Goal: Task Accomplishment & Management: Complete application form

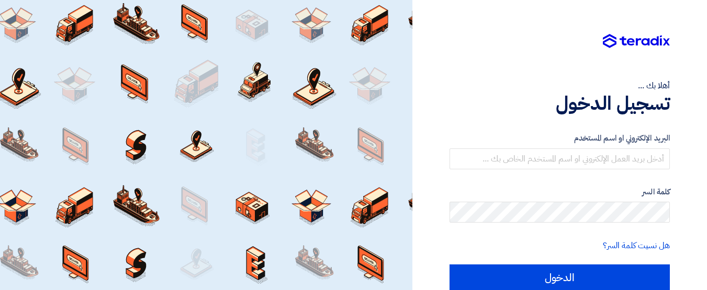
type input "[EMAIL_ADDRESS][DOMAIN_NAME]"
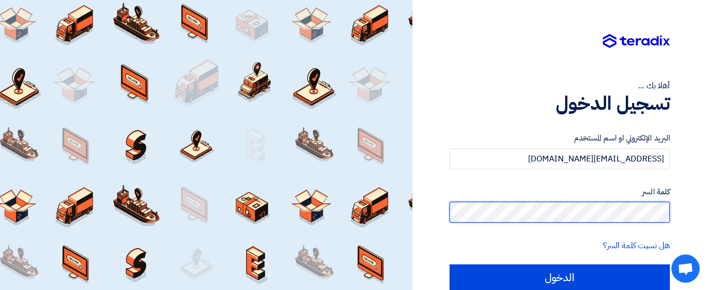
click at [449, 265] on input "الدخول" at bounding box center [559, 278] width 220 height 26
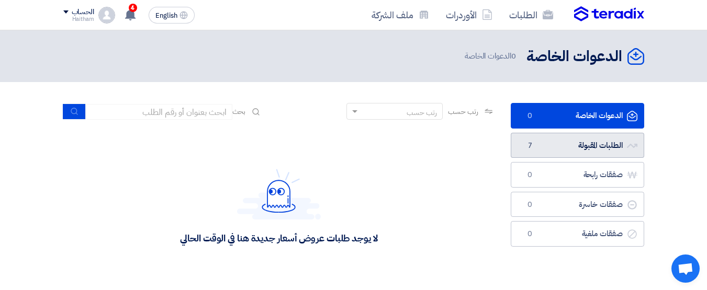
click at [548, 146] on link "الطلبات المقبولة الطلبات المقبولة 7" at bounding box center [576, 146] width 133 height 26
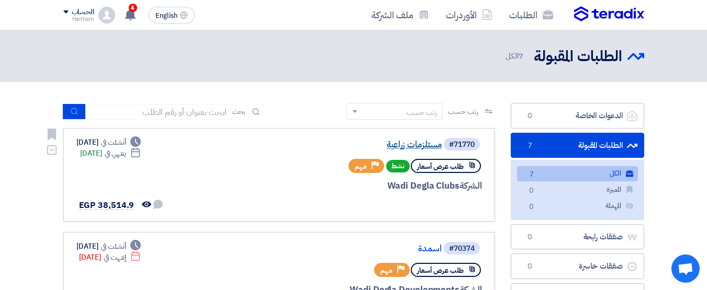
click at [426, 145] on link "مستلزمات زراعية" at bounding box center [336, 144] width 209 height 9
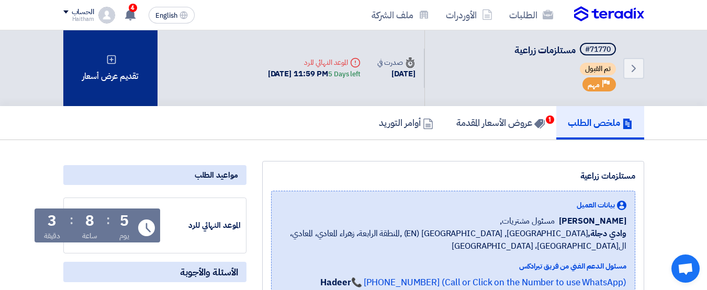
click at [112, 64] on icon at bounding box center [111, 59] width 10 height 10
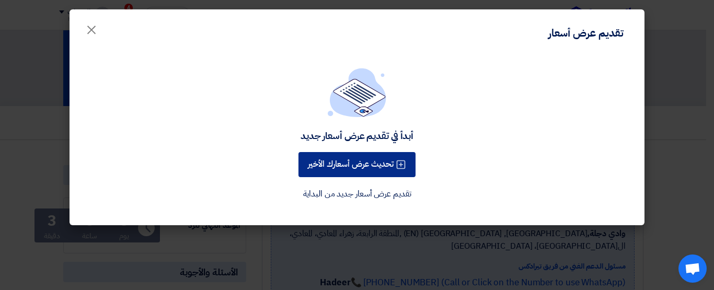
click at [361, 164] on button "تحديث عرض أسعارك الأخير" at bounding box center [357, 164] width 117 height 25
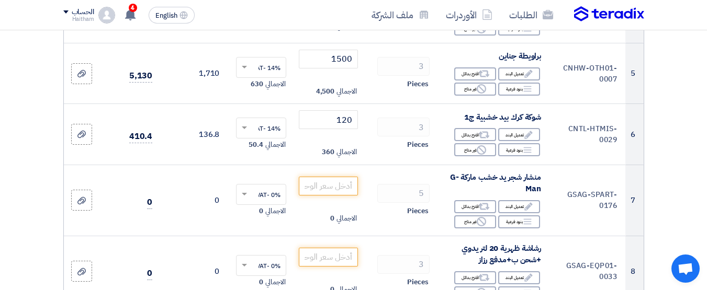
scroll to position [418, 0]
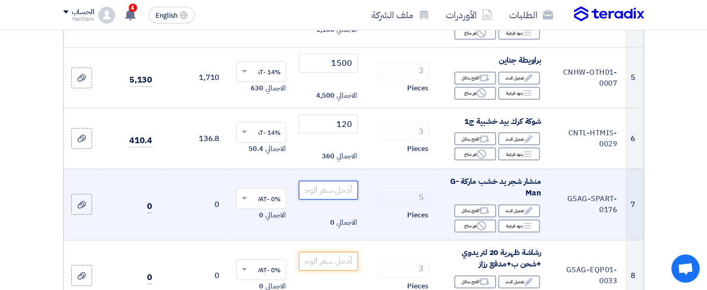
click at [347, 198] on input "number" at bounding box center [328, 190] width 59 height 19
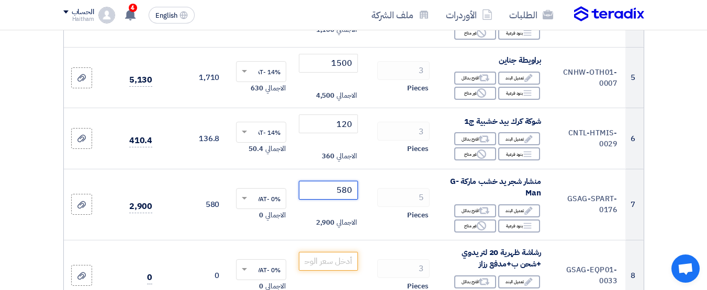
type input "580"
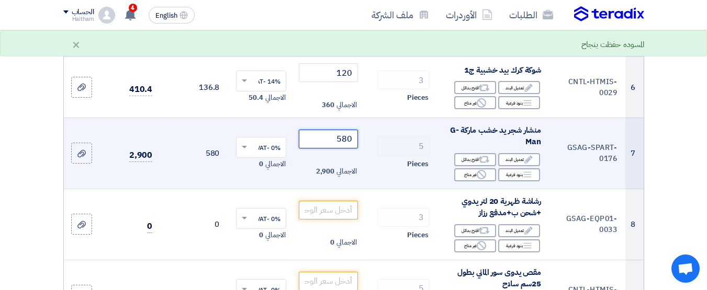
scroll to position [523, 0]
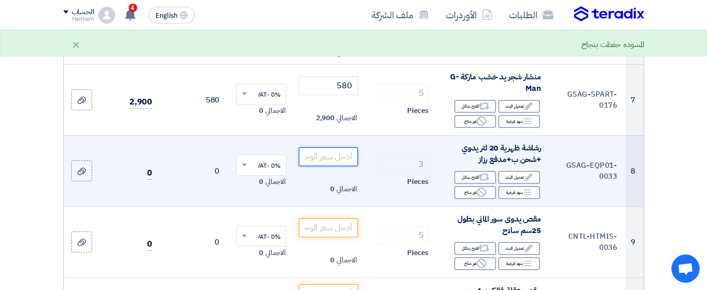
click at [323, 166] on input "number" at bounding box center [328, 156] width 59 height 19
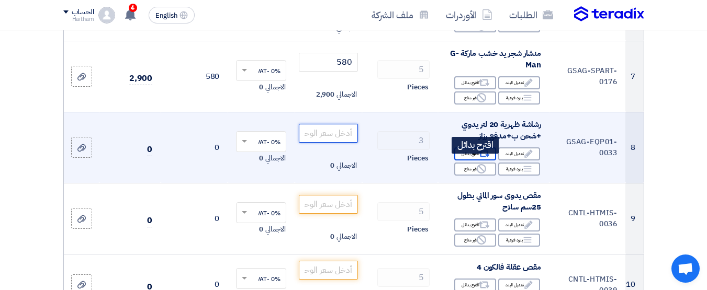
scroll to position [599, 0]
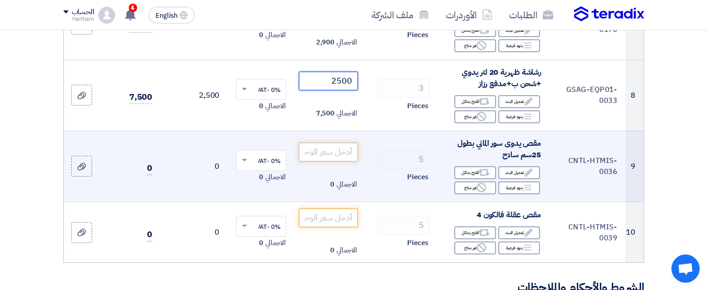
type input "2500"
click at [334, 158] on input "number" at bounding box center [328, 152] width 59 height 19
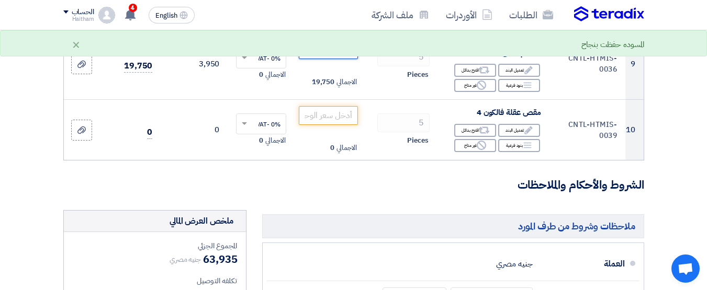
scroll to position [703, 0]
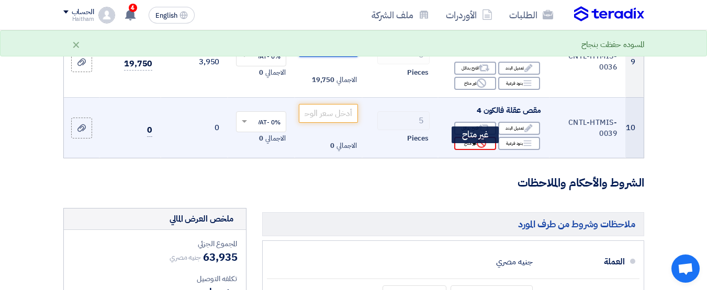
type input "3950"
click at [469, 150] on div "Reject غير متاح" at bounding box center [475, 143] width 42 height 13
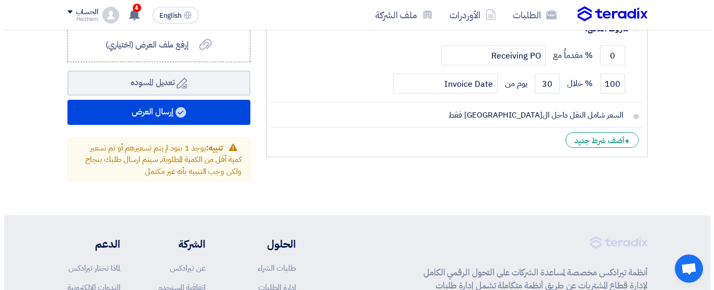
scroll to position [1106, 0]
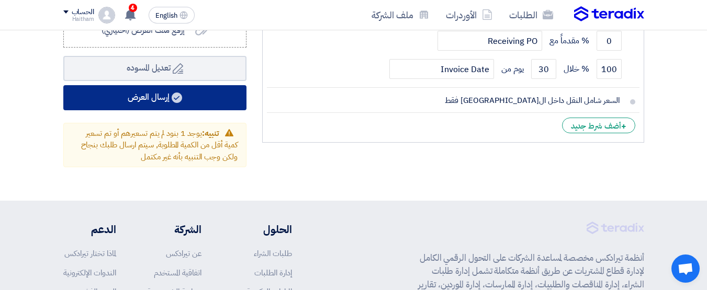
click at [153, 110] on button "إرسال العرض" at bounding box center [154, 97] width 183 height 25
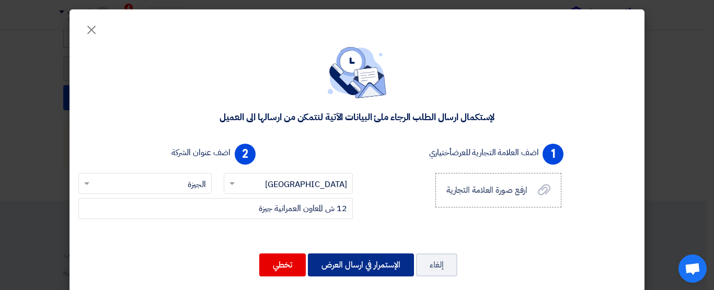
click at [367, 259] on button "الإستمرار في ارسال العرض" at bounding box center [361, 265] width 106 height 23
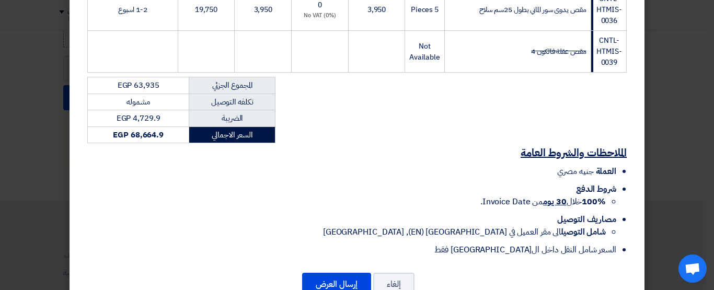
scroll to position [574, 0]
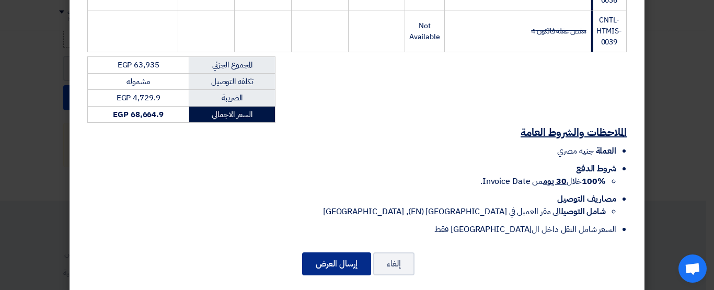
click at [340, 253] on button "إرسال العرض" at bounding box center [336, 264] width 69 height 23
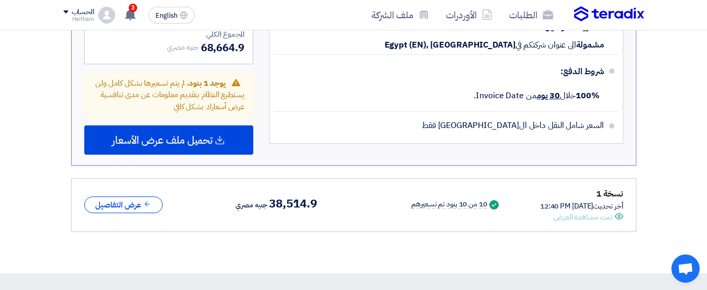
scroll to position [861, 0]
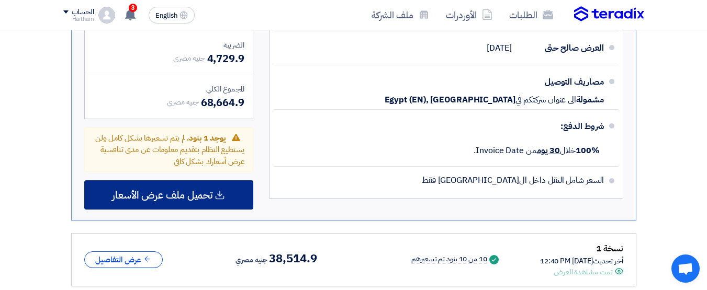
click at [178, 196] on span "تحميل ملف عرض الأسعار" at bounding box center [162, 194] width 100 height 9
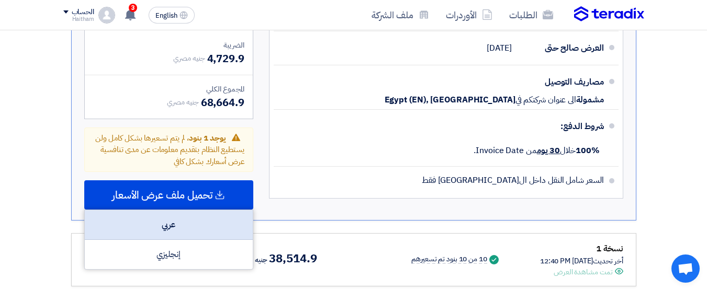
click at [175, 225] on div "عربي" at bounding box center [169, 225] width 168 height 30
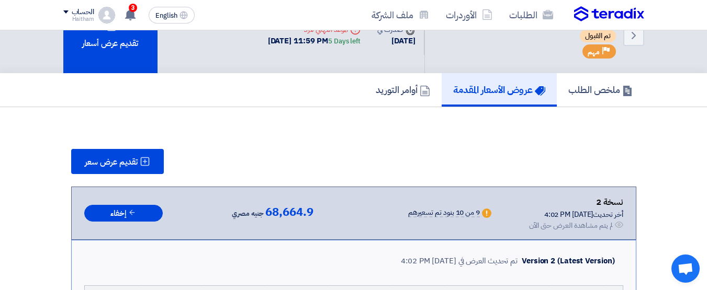
scroll to position [0, 0]
